Goal: Complete application form: Complete application form

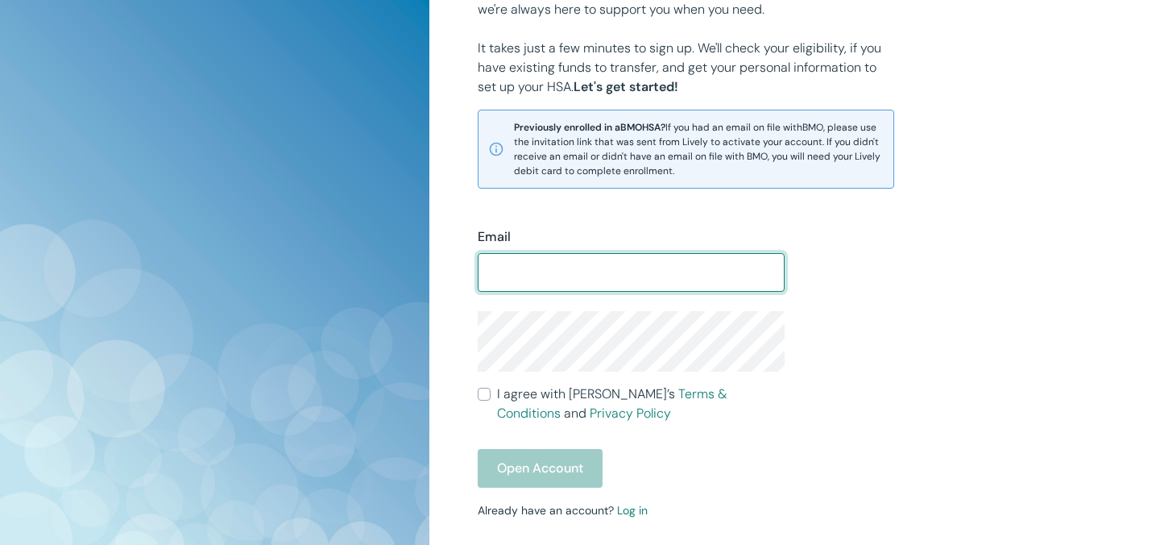
click at [577, 262] on input "Email" at bounding box center [632, 272] width 308 height 32
type input "[EMAIL_ADDRESS][DOMAIN_NAME]"
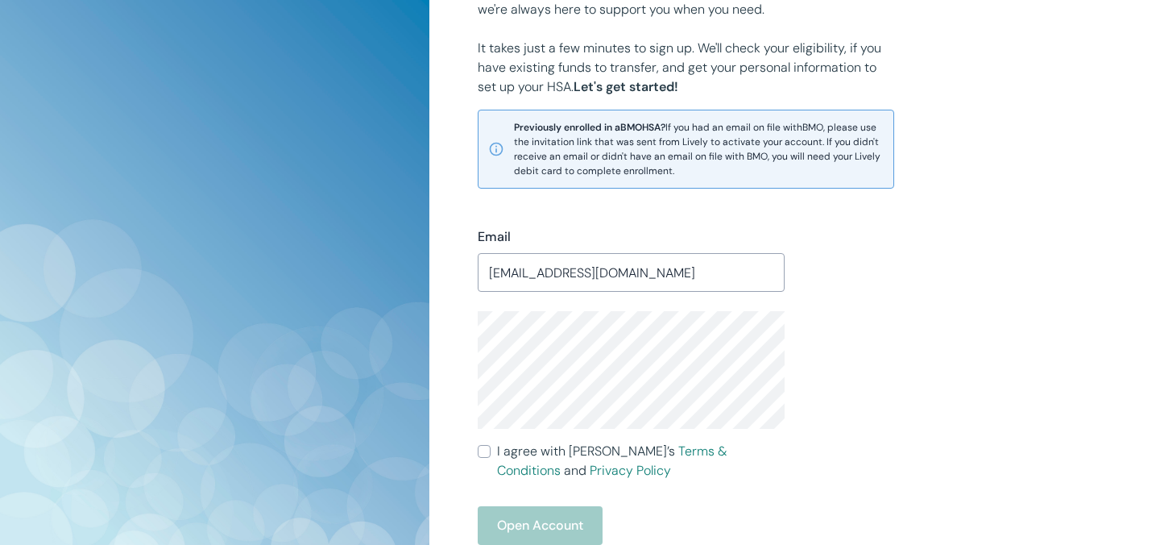
click at [484, 456] on input "I agree with Lively’s Terms & Conditions and Privacy Policy" at bounding box center [484, 451] width 13 height 13
checkbox input "true"
click at [510, 511] on button "Open Account" at bounding box center [540, 525] width 125 height 39
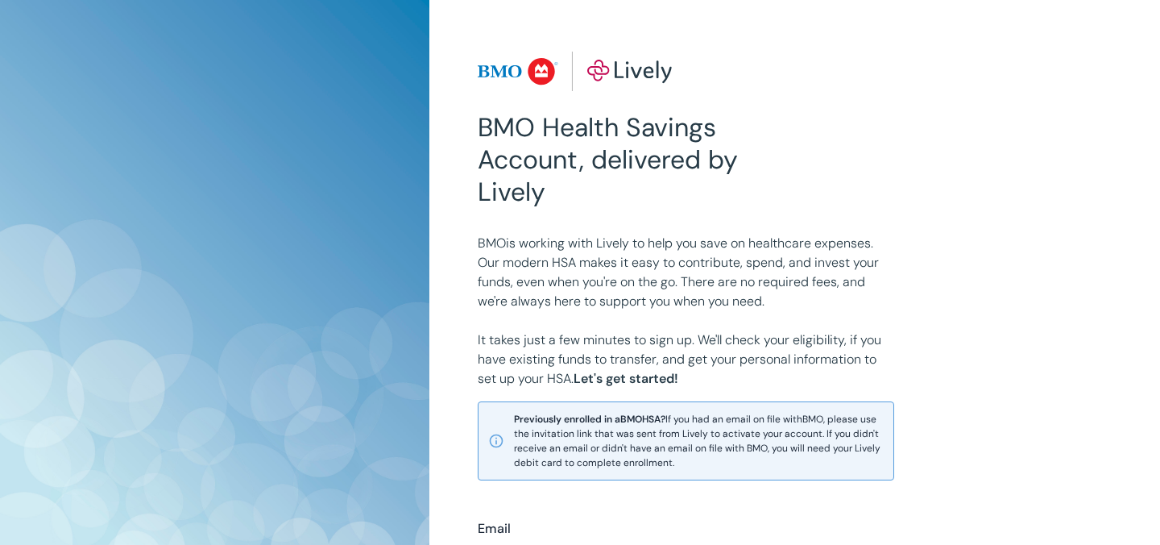
click at [521, 73] on img at bounding box center [575, 72] width 195 height 40
click at [640, 89] on img at bounding box center [575, 72] width 195 height 40
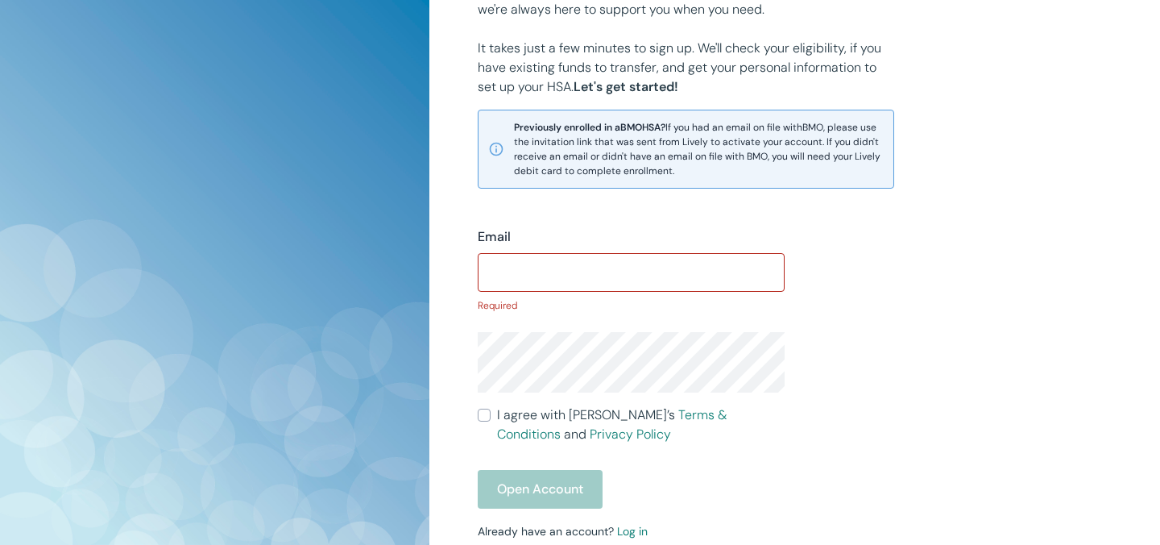
click at [629, 514] on div "Email ​ Required I agree with Lively’s Terms & Conditions and Privacy Policy Op…" at bounding box center [622, 409] width 327 height 402
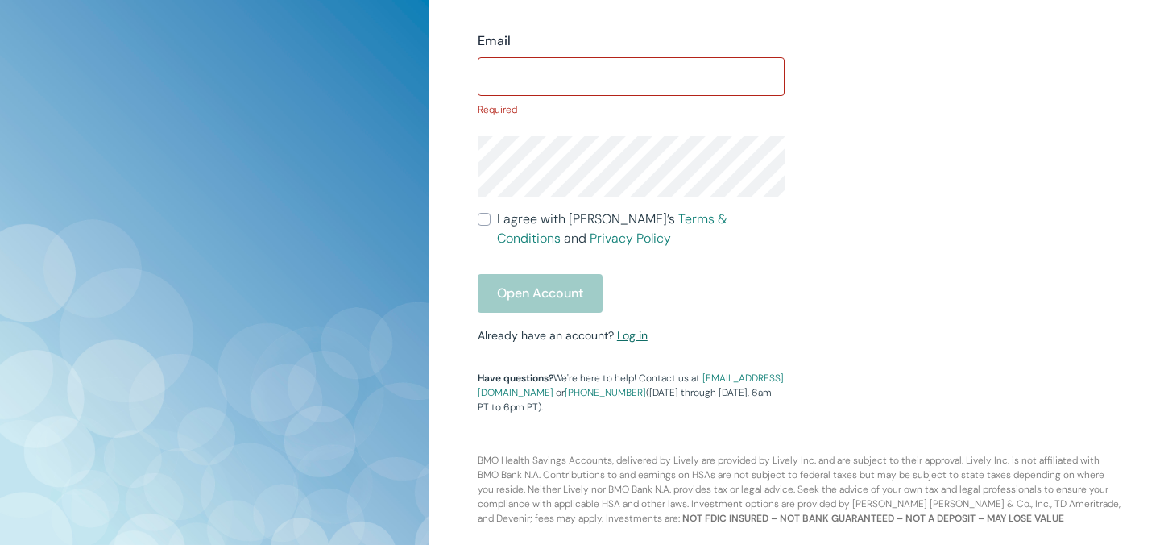
click at [623, 336] on link "Log in" at bounding box center [632, 335] width 31 height 15
